Goal: Navigation & Orientation: Find specific page/section

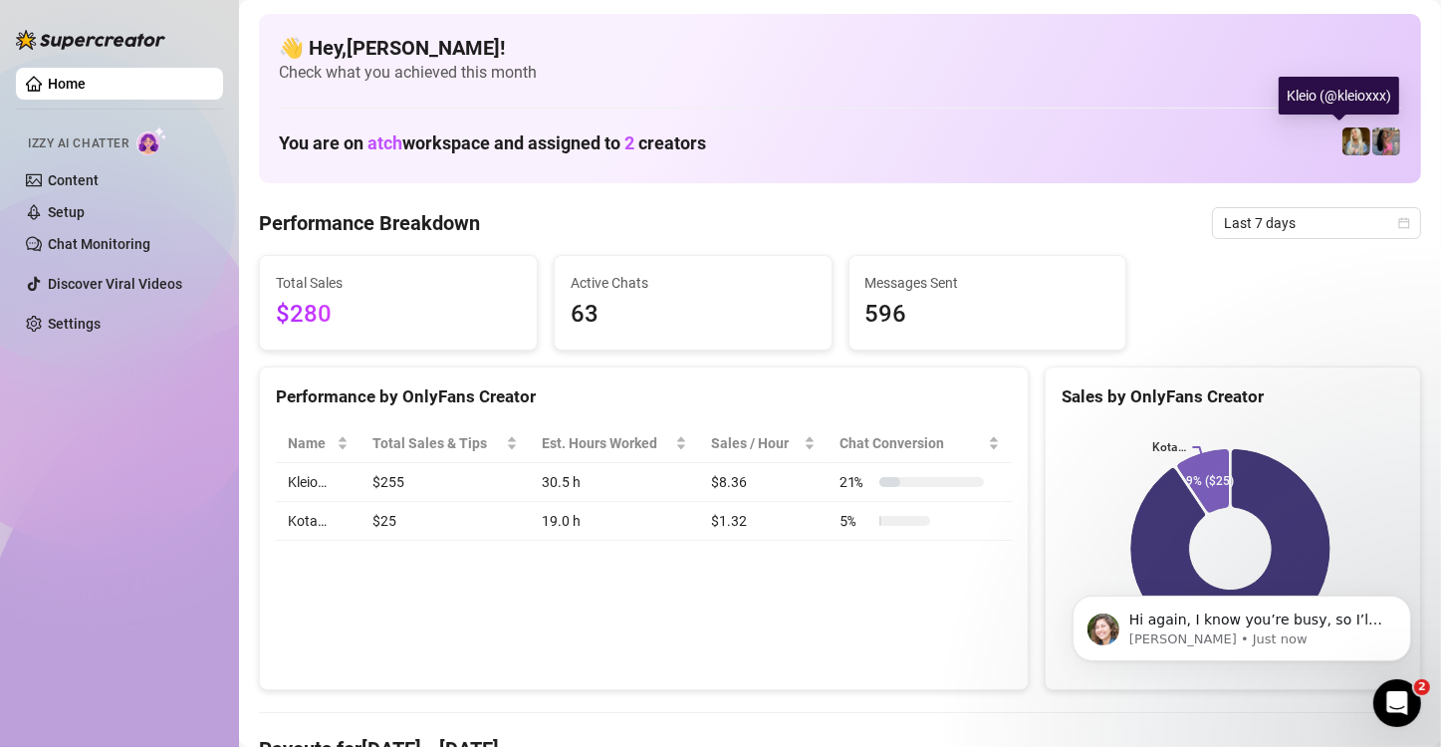
click at [1342, 143] on img at bounding box center [1356, 141] width 28 height 28
click at [1342, 130] on img at bounding box center [1356, 141] width 28 height 28
click at [1342, 131] on img at bounding box center [1356, 141] width 28 height 28
click at [1342, 135] on img at bounding box center [1356, 141] width 28 height 28
click at [1347, 148] on img at bounding box center [1356, 141] width 28 height 28
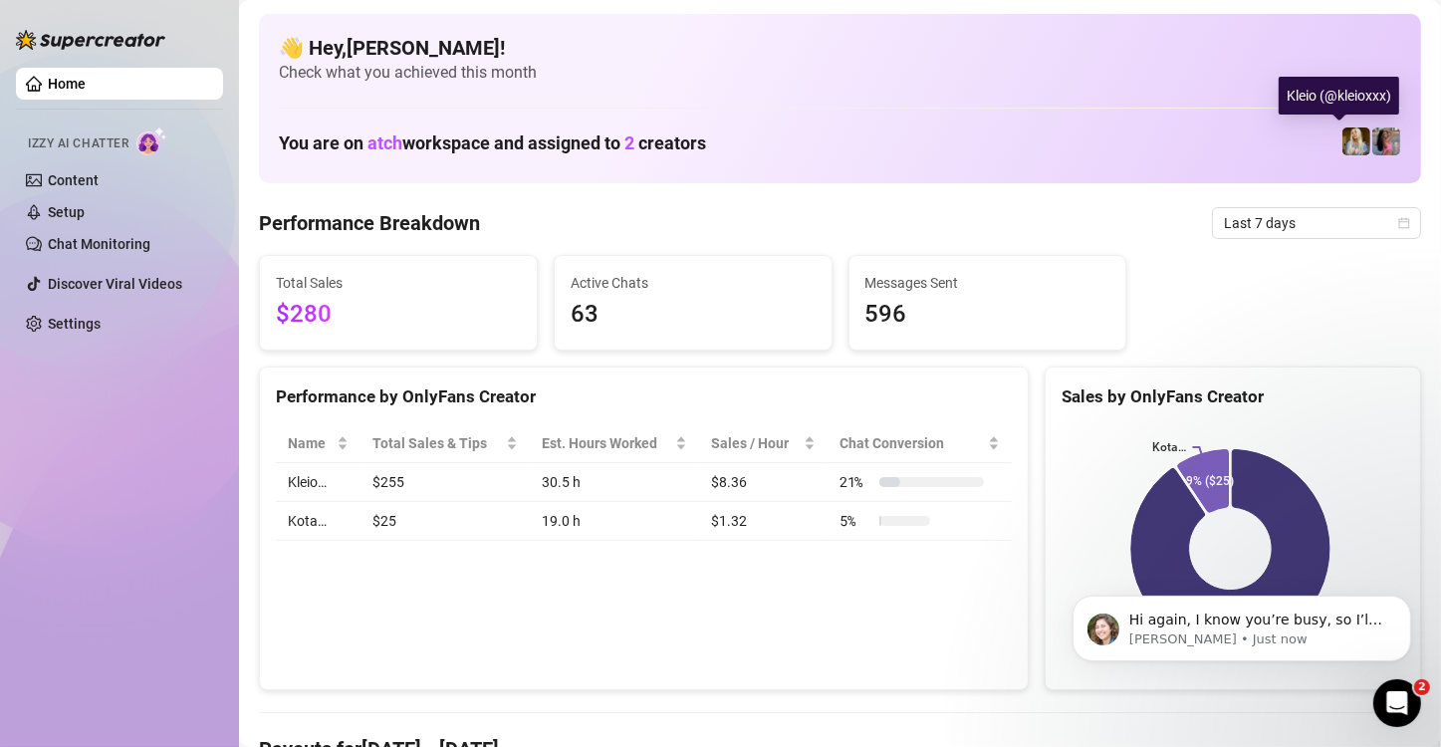
click at [1347, 148] on img at bounding box center [1356, 141] width 28 height 28
drag, startPoint x: 1347, startPoint y: 148, endPoint x: 1365, endPoint y: 147, distance: 17.9
click at [1353, 148] on span at bounding box center [1356, 141] width 30 height 30
click at [1378, 143] on img at bounding box center [1386, 141] width 28 height 28
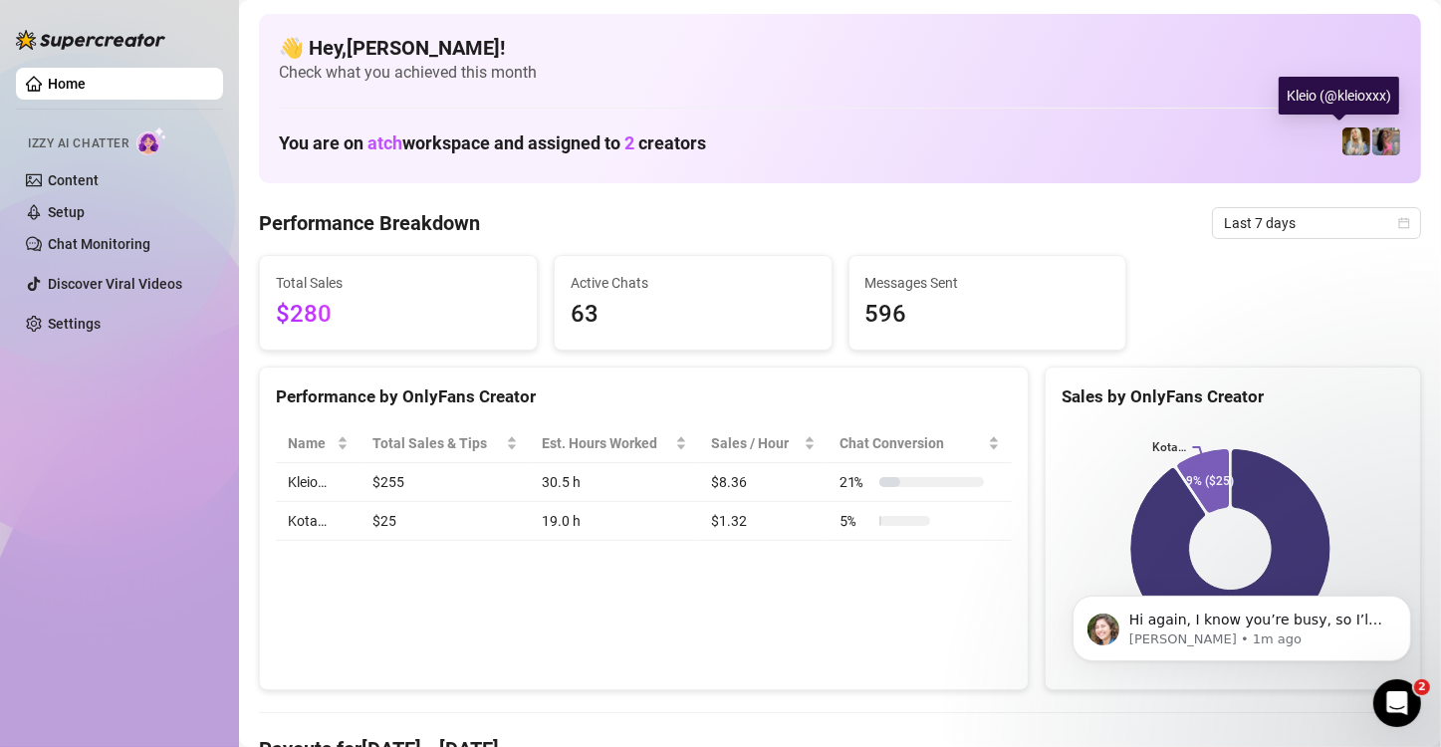
click at [1342, 143] on img at bounding box center [1356, 141] width 28 height 28
click at [1401, 607] on button "Dismiss notification" at bounding box center [1404, 600] width 26 height 26
